Goal: Task Accomplishment & Management: Use online tool/utility

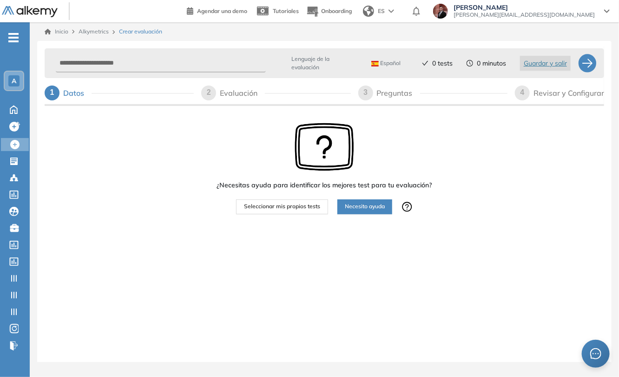
click at [273, 208] on span "Seleccionar mis propios tests" at bounding box center [282, 206] width 76 height 9
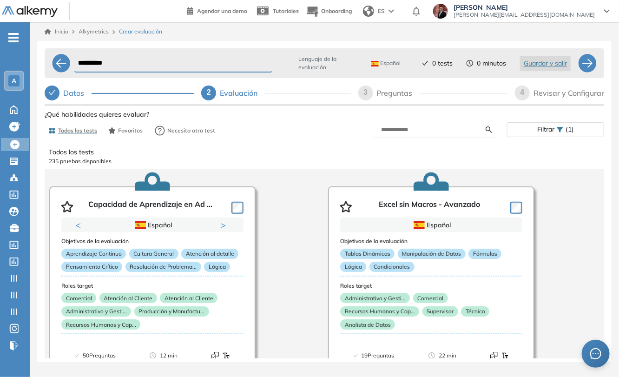
click at [395, 64] on span "Español" at bounding box center [385, 62] width 29 height 7
click at [387, 91] on div "Preguntas" at bounding box center [398, 92] width 43 height 15
select select "*****"
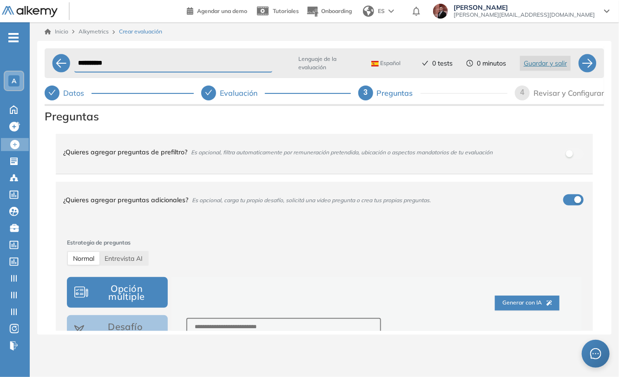
click at [570, 153] on div "¿Quieres agregar preguntas de prefiltro? Es opcional, filtra automaticamente po…" at bounding box center [318, 151] width 511 height 25
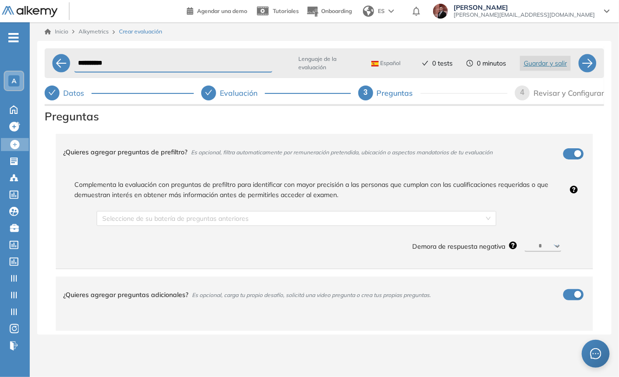
click at [567, 154] on div "¿Quieres agregar preguntas de prefiltro? Es opcional, filtra automaticamente po…" at bounding box center [318, 151] width 511 height 25
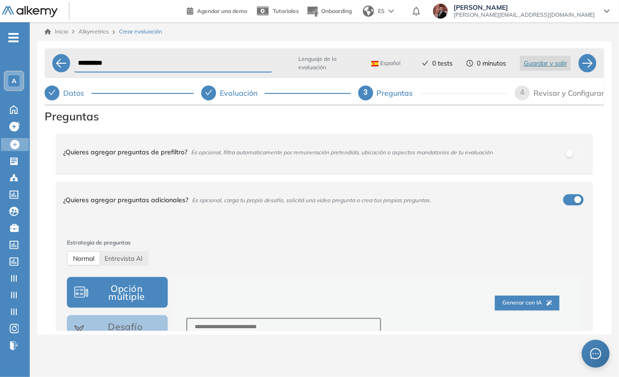
click at [572, 155] on button "button" at bounding box center [573, 153] width 20 height 11
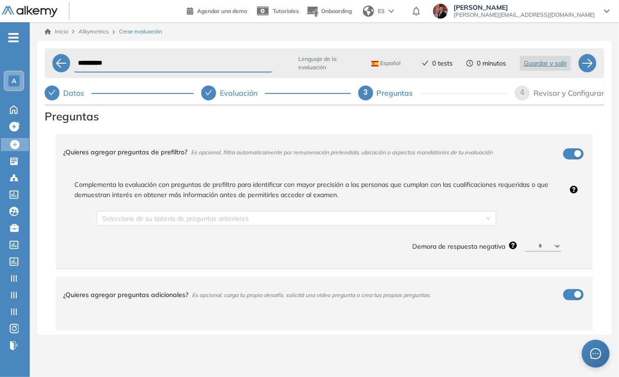
click at [574, 156] on div "button" at bounding box center [577, 153] width 7 height 7
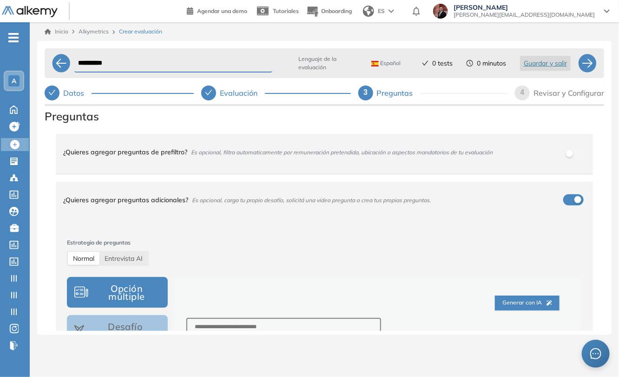
click at [570, 154] on div "¿Quieres agregar preguntas de prefiltro? Es opcional, filtra automaticamente po…" at bounding box center [318, 151] width 511 height 25
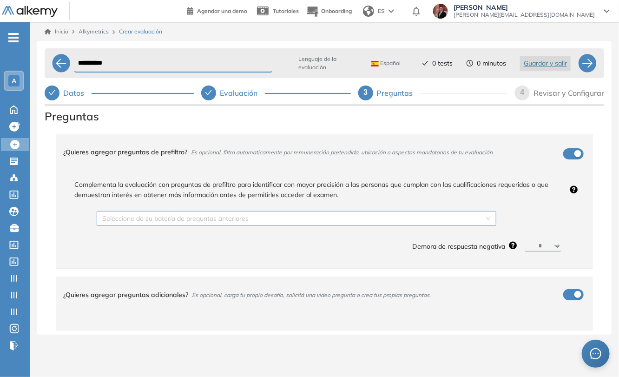
click at [464, 221] on input "search" at bounding box center [293, 218] width 382 height 14
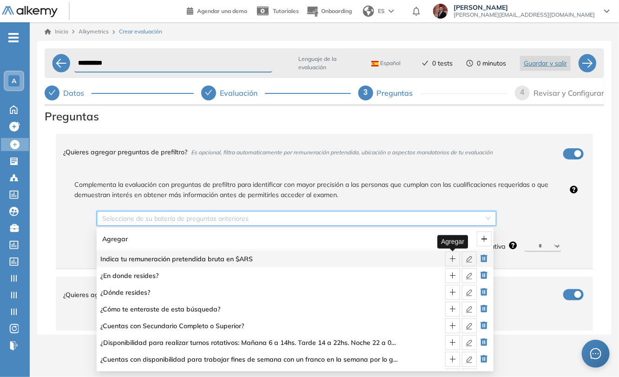
click at [456, 261] on icon "plus" at bounding box center [452, 258] width 7 height 7
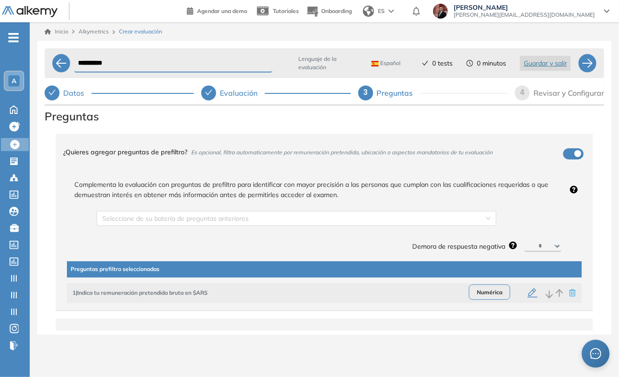
click at [569, 292] on icon "button" at bounding box center [572, 292] width 7 height 7
